Goal: Task Accomplishment & Management: Manage account settings

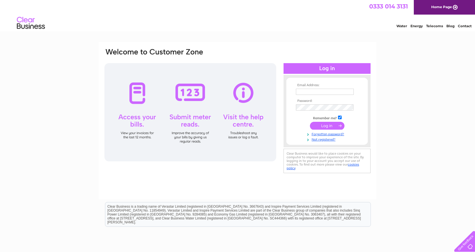
click at [234, 88] on td at bounding box center [326, 91] width 65 height 9
click at [234, 90] on input "text" at bounding box center [325, 92] width 58 height 7
click at [234, 92] on input "tim@cintras.co.uk" at bounding box center [325, 92] width 58 height 6
type input "[PERSON_NAME][EMAIL_ADDRESS][DOMAIN_NAME]"
click at [234, 123] on input "submit" at bounding box center [327, 127] width 35 height 8
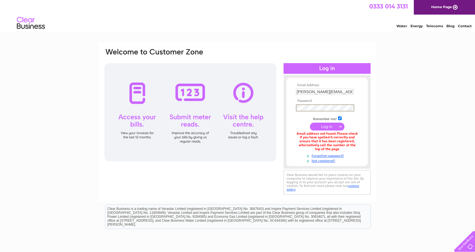
click at [310, 123] on input "submit" at bounding box center [327, 127] width 35 height 8
click at [325, 152] on link "Forgotten password?" at bounding box center [328, 154] width 64 height 5
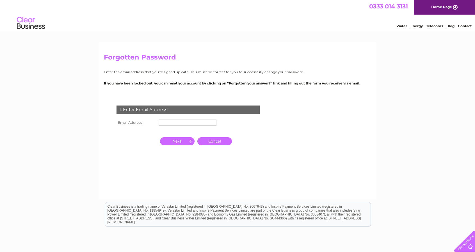
click at [170, 122] on input "text" at bounding box center [188, 123] width 58 height 6
type input "[PERSON_NAME][EMAIL_ADDRESS][DOMAIN_NAME]"
click at [176, 143] on input "button" at bounding box center [177, 141] width 35 height 8
